Goal: Transaction & Acquisition: Download file/media

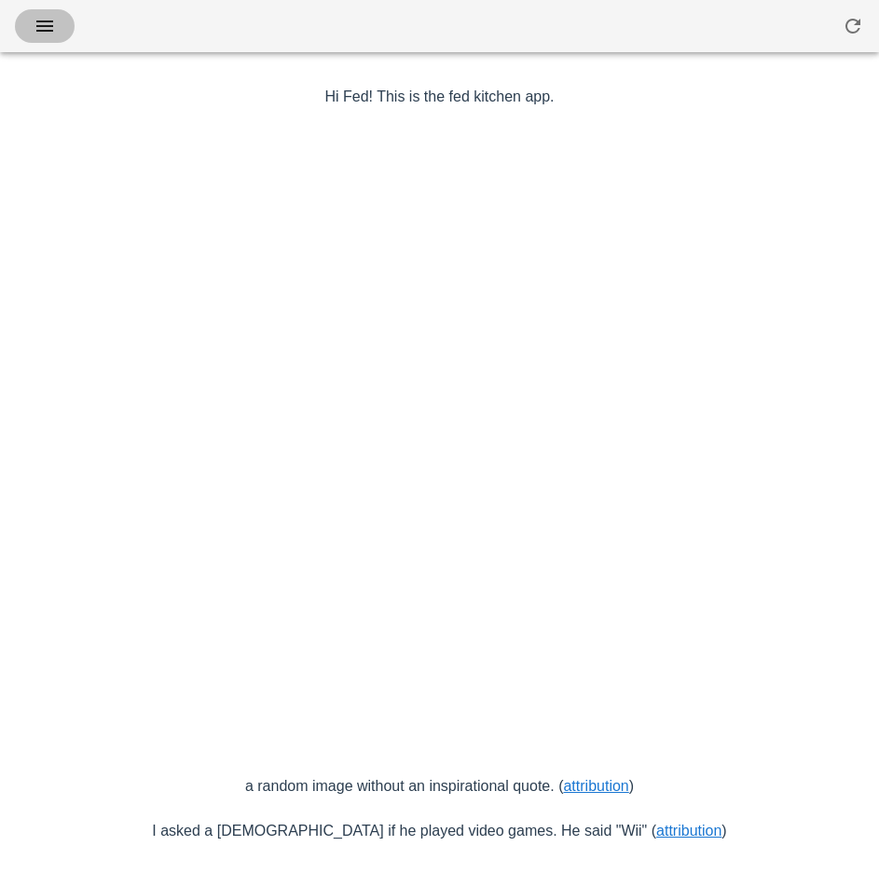
click at [43, 31] on icon "button" at bounding box center [45, 26] width 22 height 22
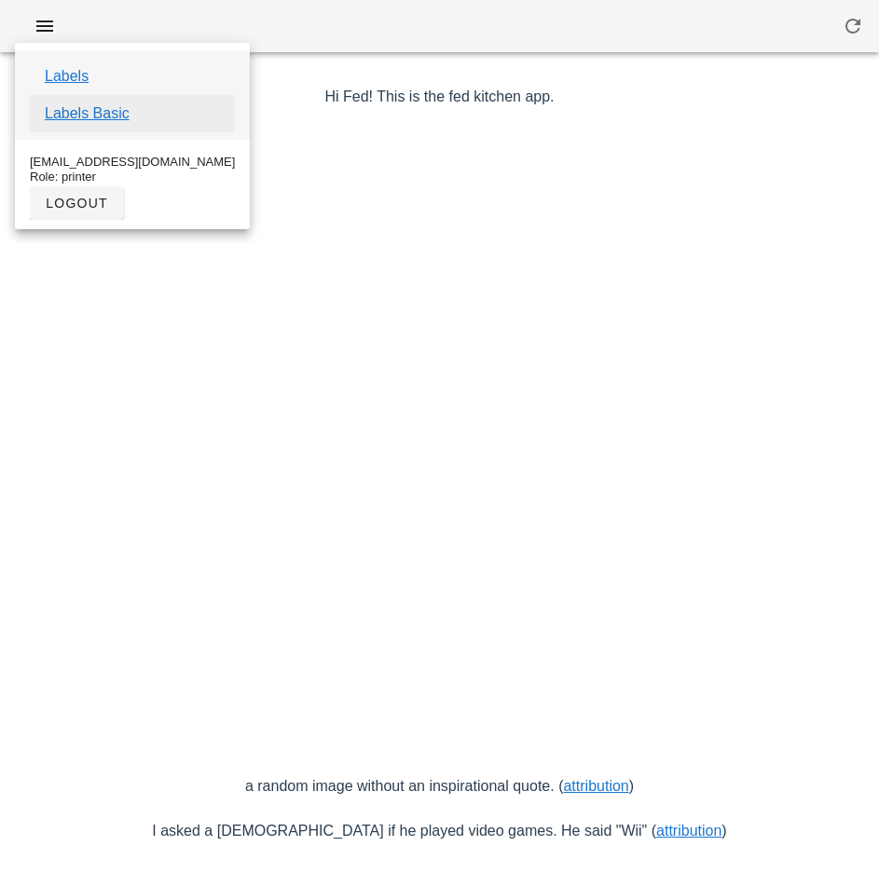
click at [109, 120] on link "Labels Basic" at bounding box center [87, 113] width 85 height 22
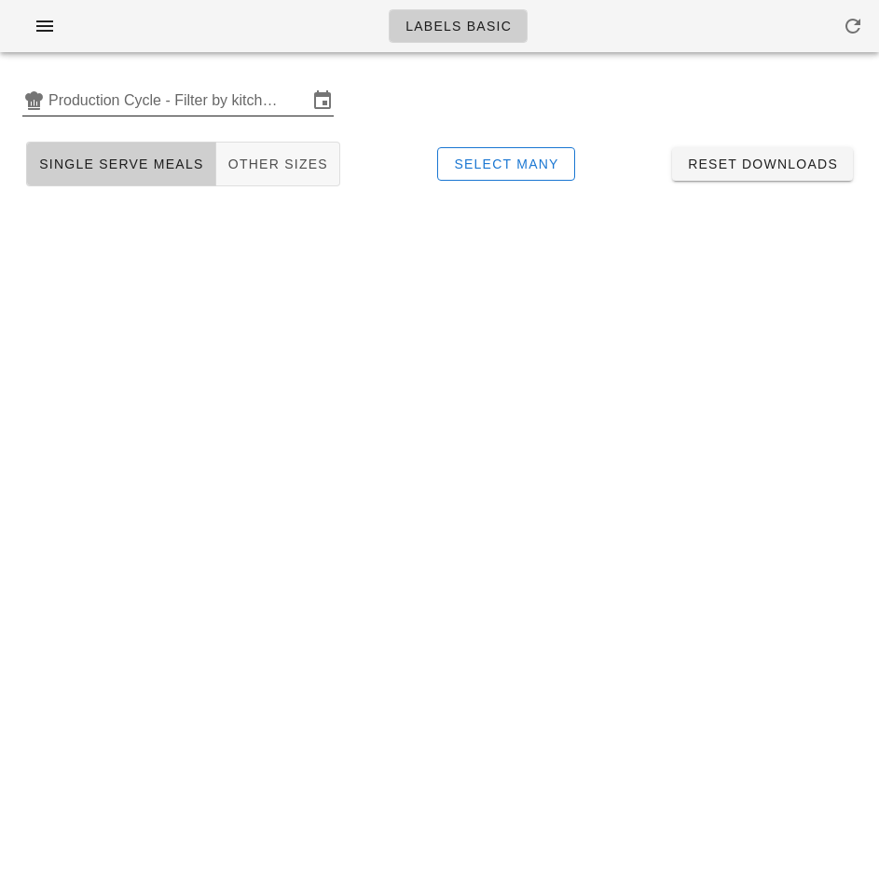
click at [171, 98] on input "Production Cycle - Filter by kitchen production schedules" at bounding box center [177, 101] width 259 height 30
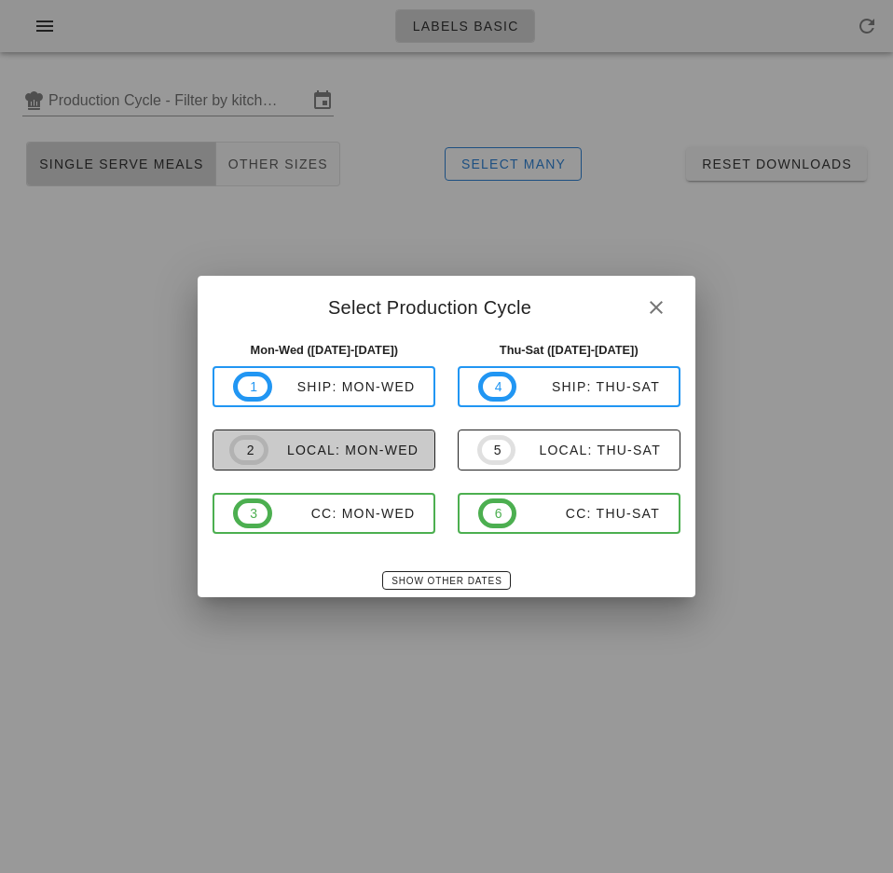
click at [321, 460] on span "2 local: Mon-Wed" at bounding box center [323, 450] width 189 height 30
type input "local: Mon-Wed ([DATE]-[DATE])"
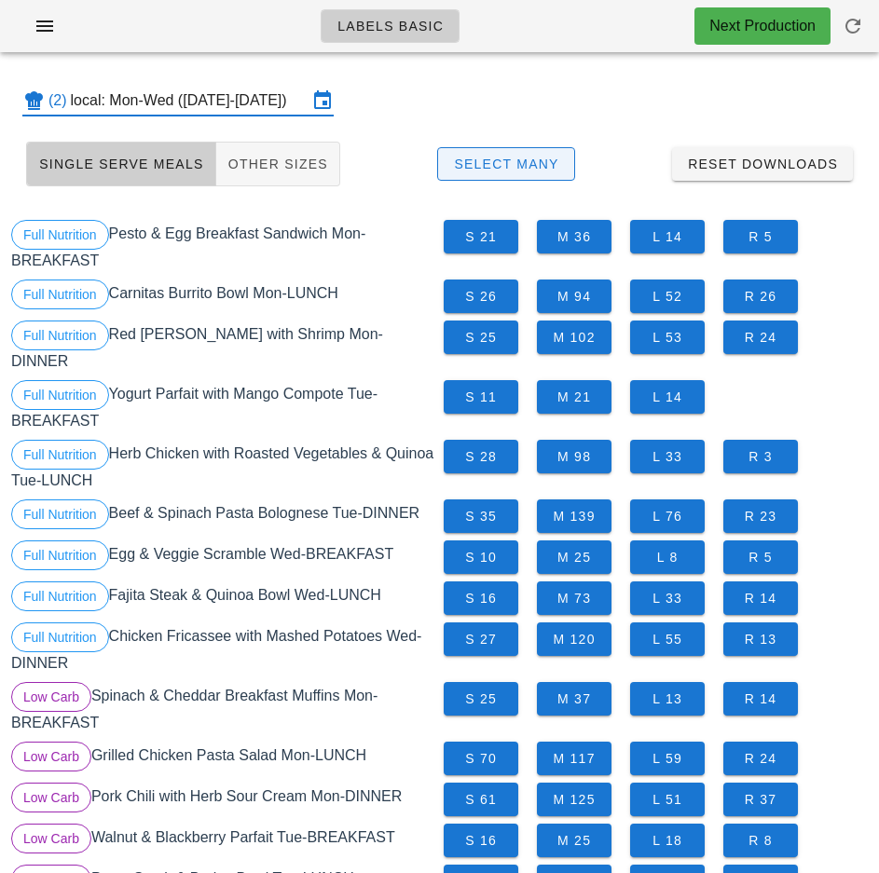
click at [527, 163] on span "Select Many" at bounding box center [506, 164] width 106 height 15
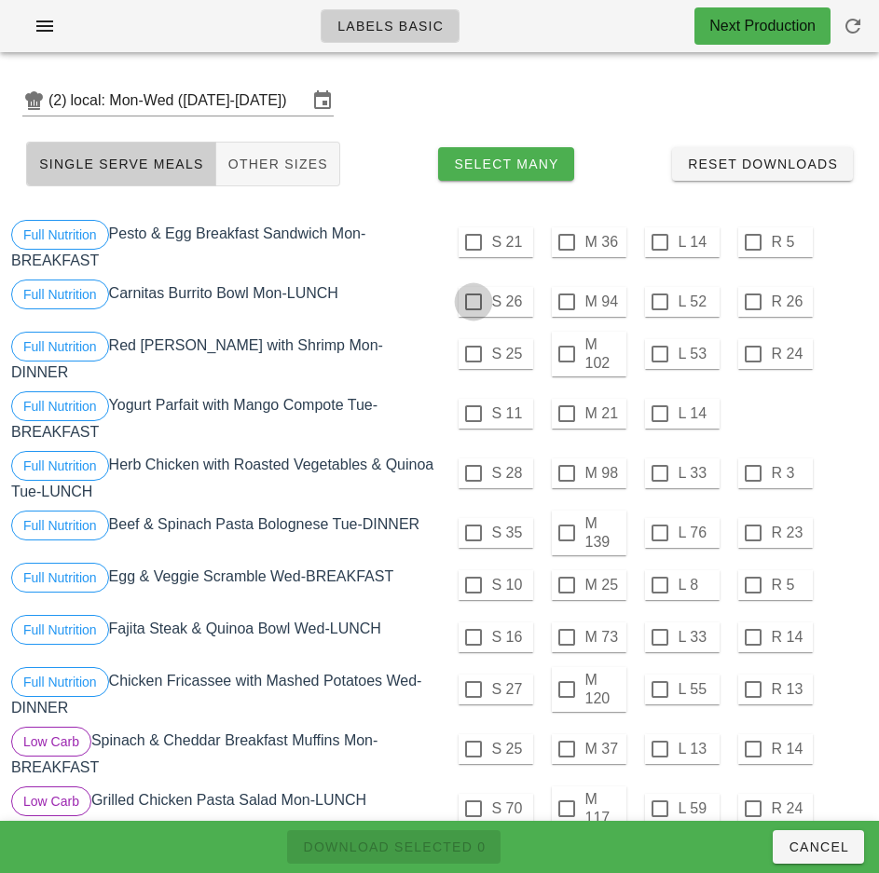
click at [472, 242] on div at bounding box center [473, 242] width 32 height 32
click at [472, 302] on div at bounding box center [473, 302] width 32 height 32
checkbox input "true"
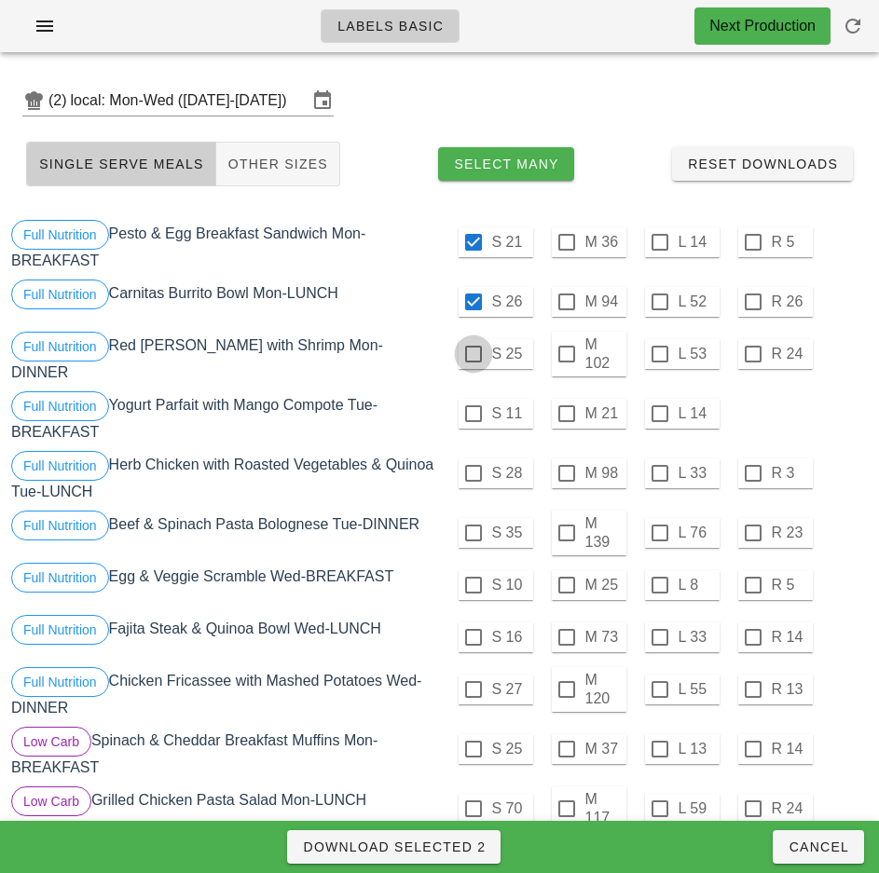
click at [472, 354] on div at bounding box center [473, 354] width 32 height 32
checkbox input "true"
click at [472, 406] on div at bounding box center [473, 414] width 32 height 32
checkbox input "true"
click at [472, 466] on div at bounding box center [473, 473] width 32 height 32
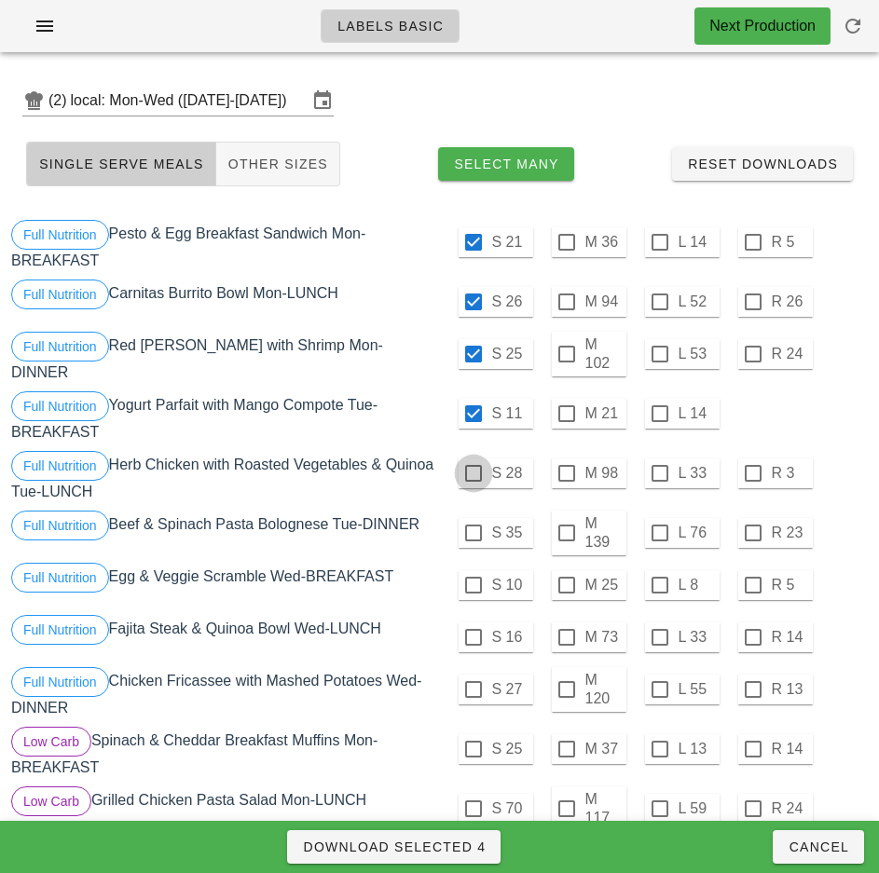
checkbox input "true"
click at [475, 526] on div at bounding box center [473, 533] width 32 height 32
checkbox input "true"
click at [471, 580] on div at bounding box center [473, 585] width 32 height 32
checkbox input "true"
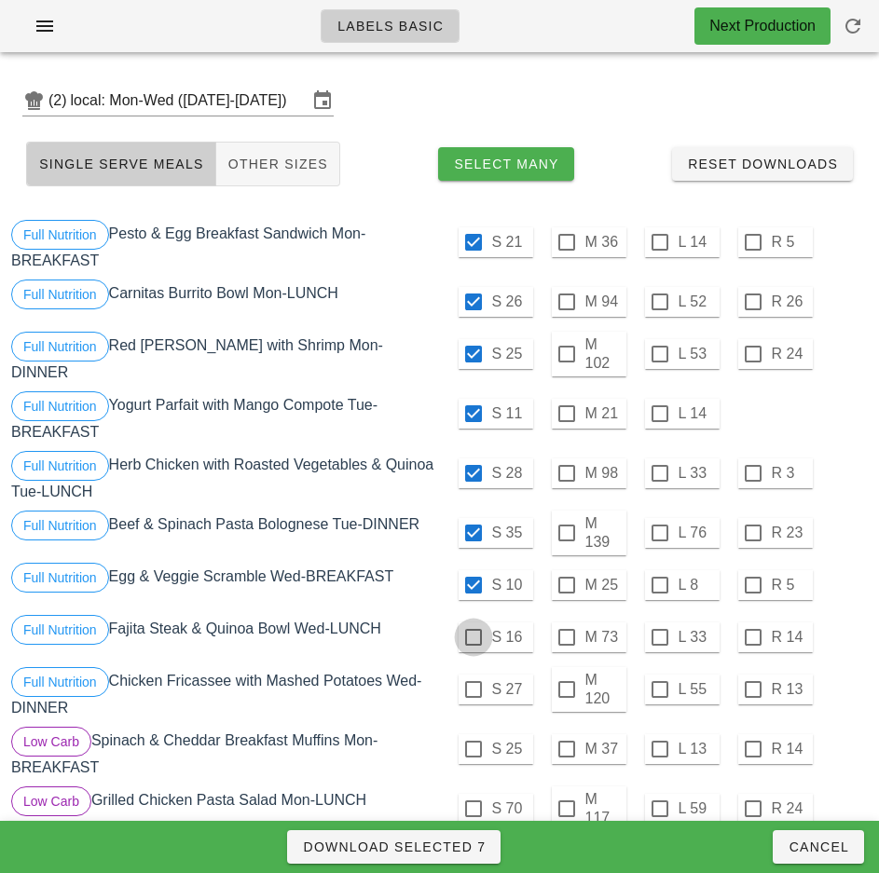
click at [472, 630] on div at bounding box center [473, 637] width 32 height 32
checkbox input "true"
click at [472, 679] on div at bounding box center [473, 690] width 32 height 32
checkbox input "true"
click at [471, 851] on span "Download Selected 9" at bounding box center [394, 846] width 184 height 15
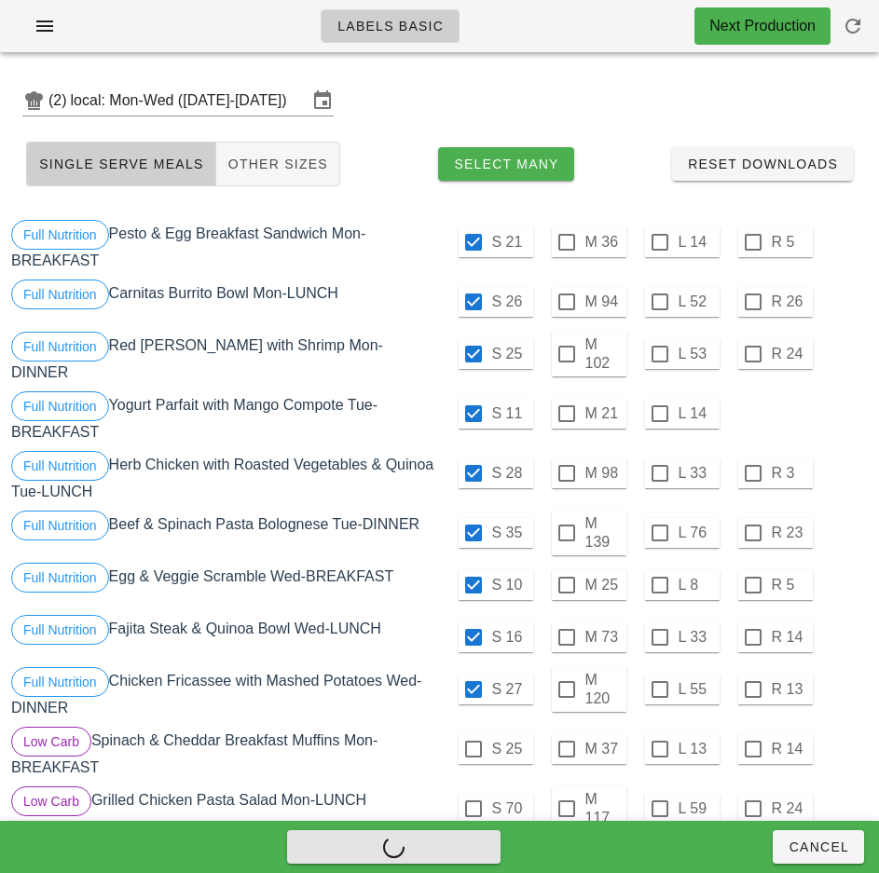
checkbox input "false"
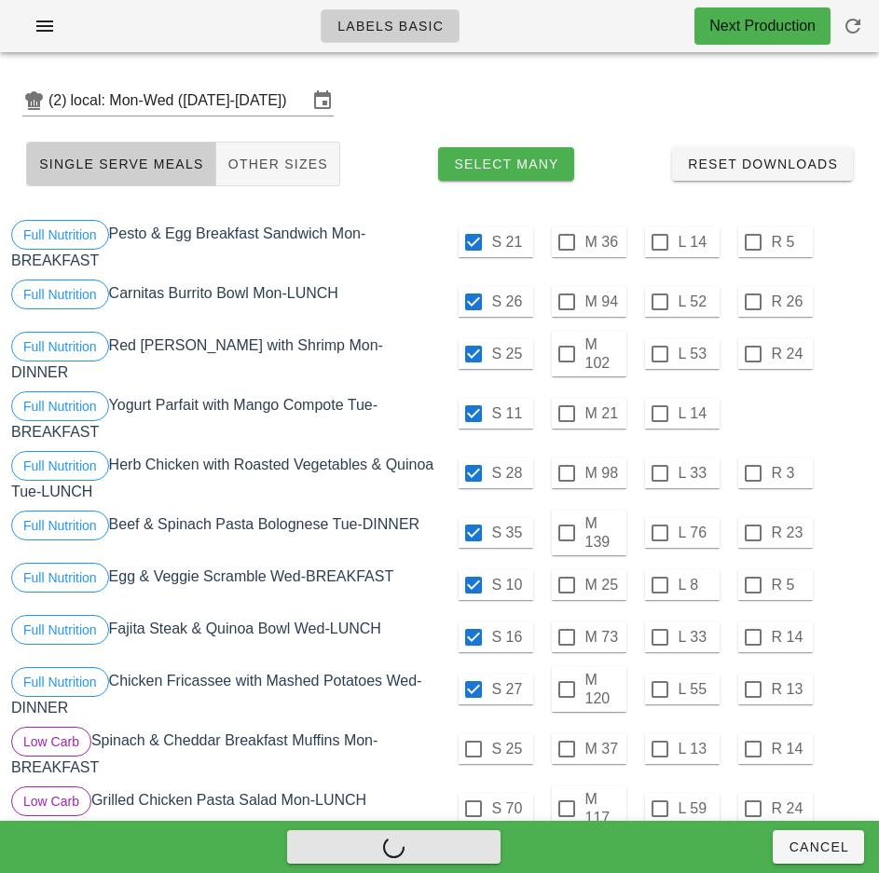
checkbox input "false"
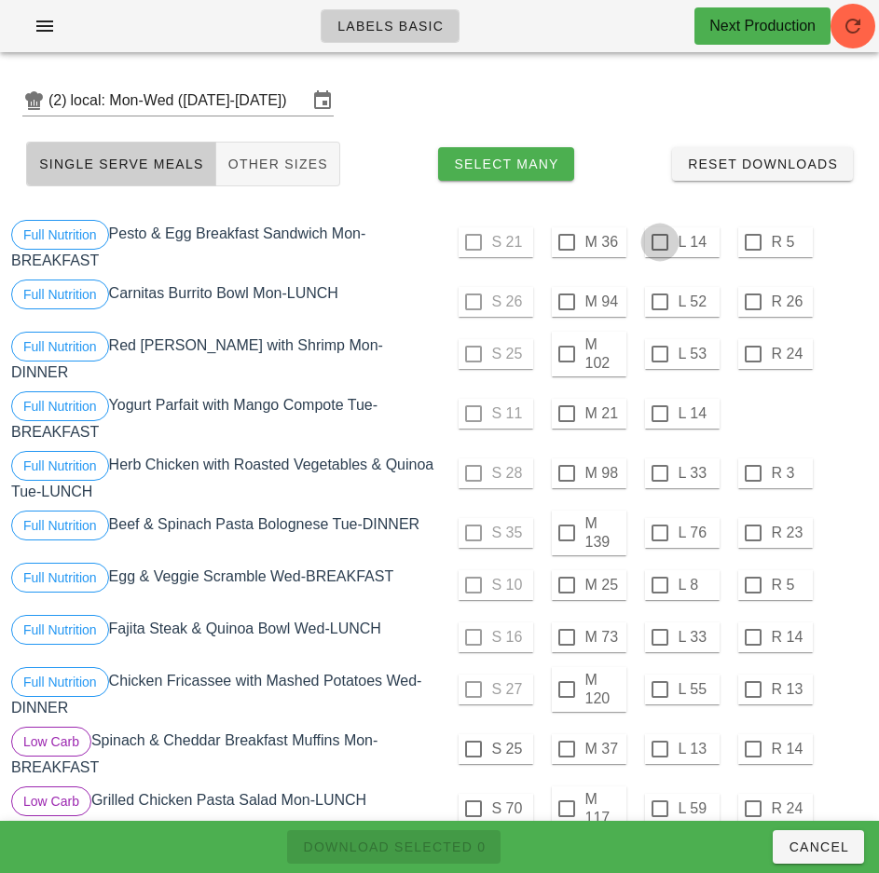
click at [659, 242] on div at bounding box center [660, 242] width 32 height 32
checkbox input "true"
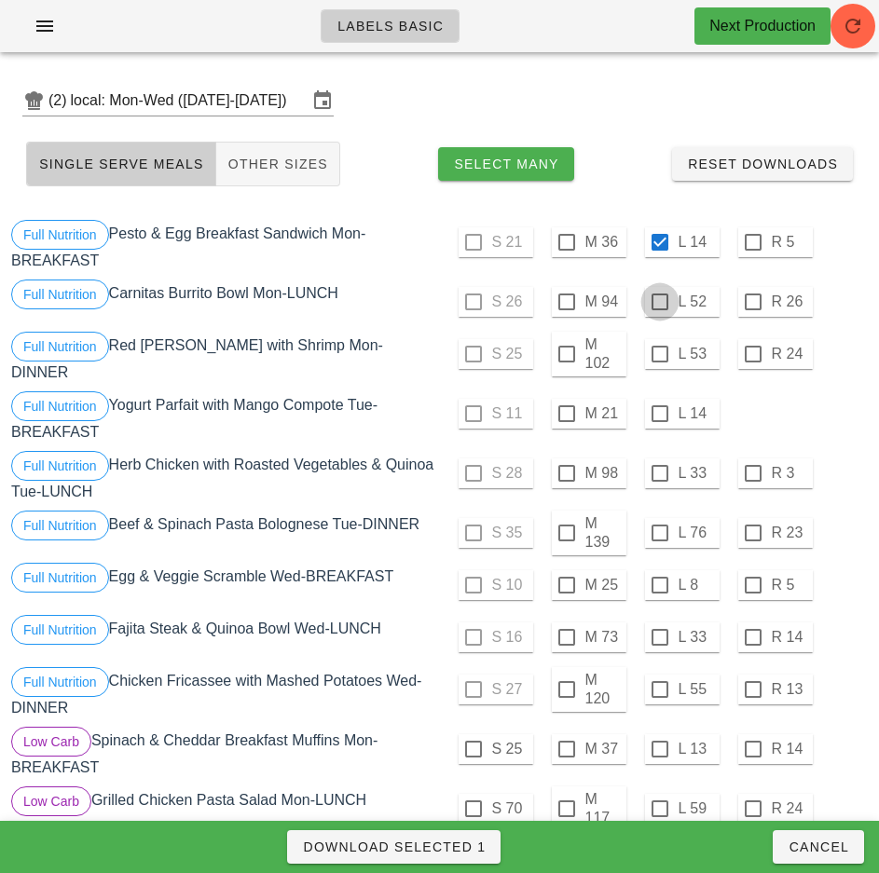
click at [659, 302] on div at bounding box center [660, 302] width 32 height 32
checkbox input "true"
click at [662, 357] on div at bounding box center [660, 354] width 32 height 32
checkbox input "true"
click at [659, 406] on div at bounding box center [660, 414] width 32 height 32
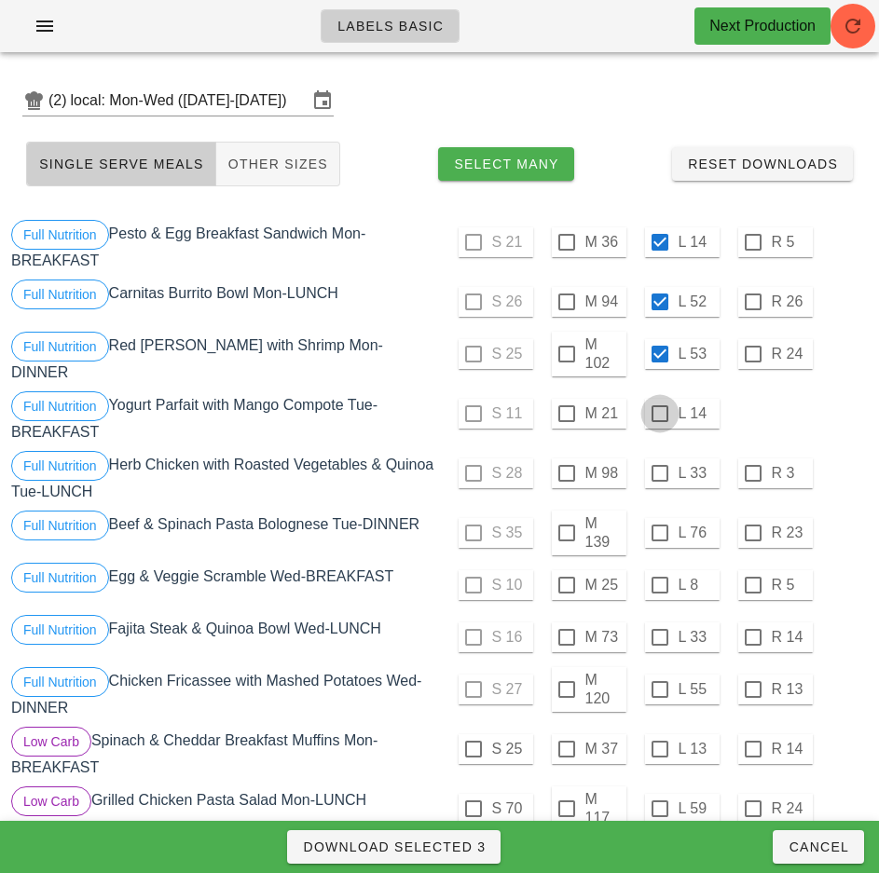
checkbox input "true"
click at [659, 466] on div at bounding box center [660, 473] width 32 height 32
checkbox input "true"
click at [467, 846] on span "Download Selected 5" at bounding box center [394, 846] width 184 height 15
checkbox input "false"
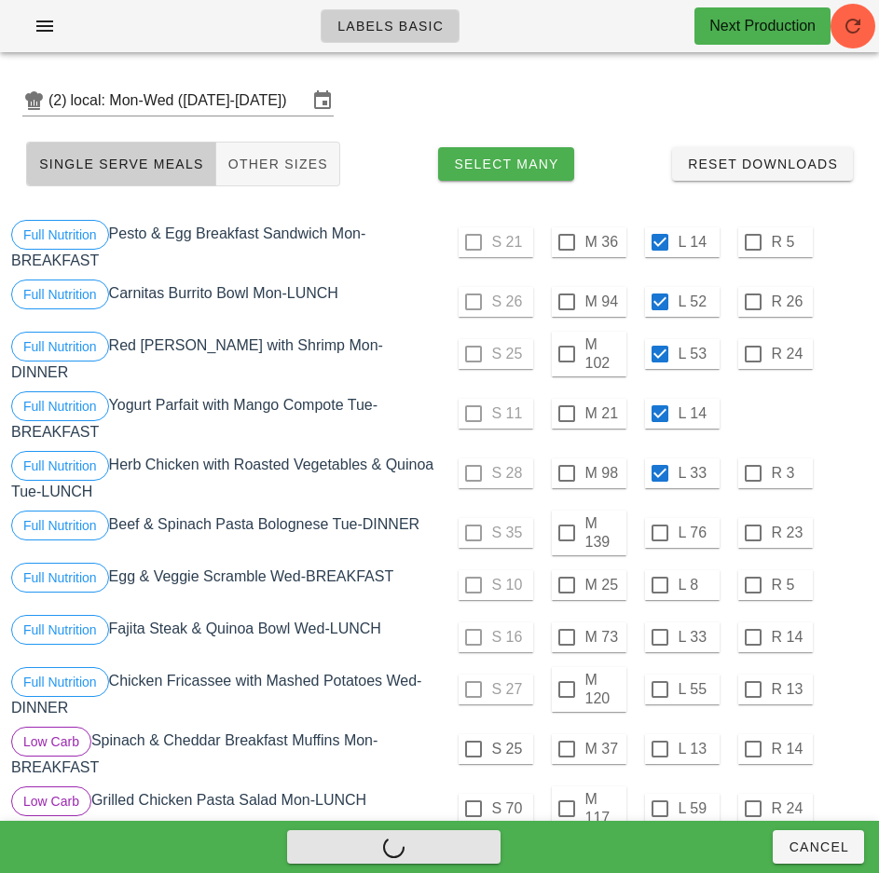
checkbox input "false"
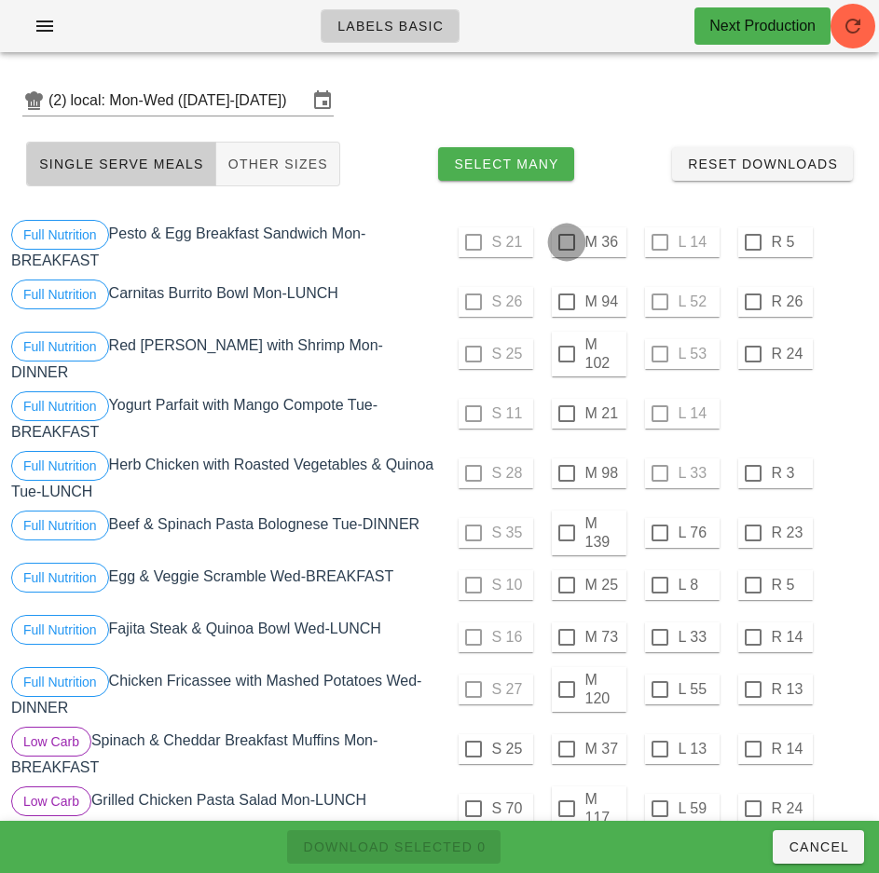
click at [566, 242] on div at bounding box center [567, 242] width 32 height 32
checkbox input "true"
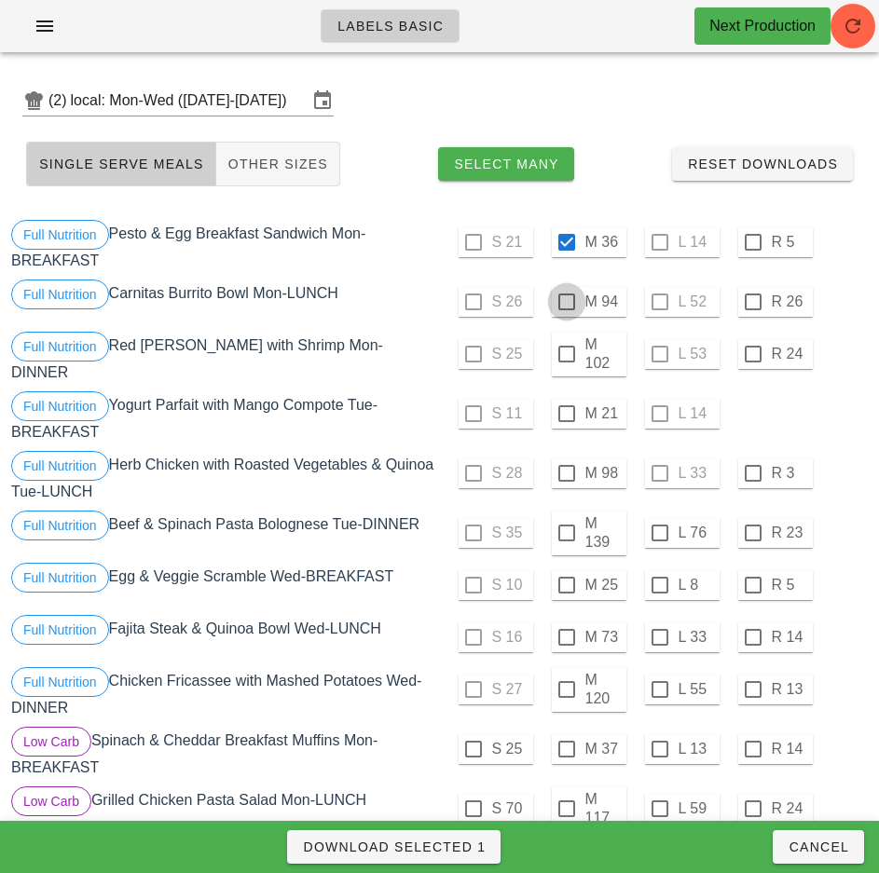
click at [566, 302] on div at bounding box center [567, 302] width 32 height 32
checkbox input "true"
click at [471, 844] on span "Download Selected 2" at bounding box center [394, 846] width 184 height 15
checkbox input "false"
